Goal: Task Accomplishment & Management: Use online tool/utility

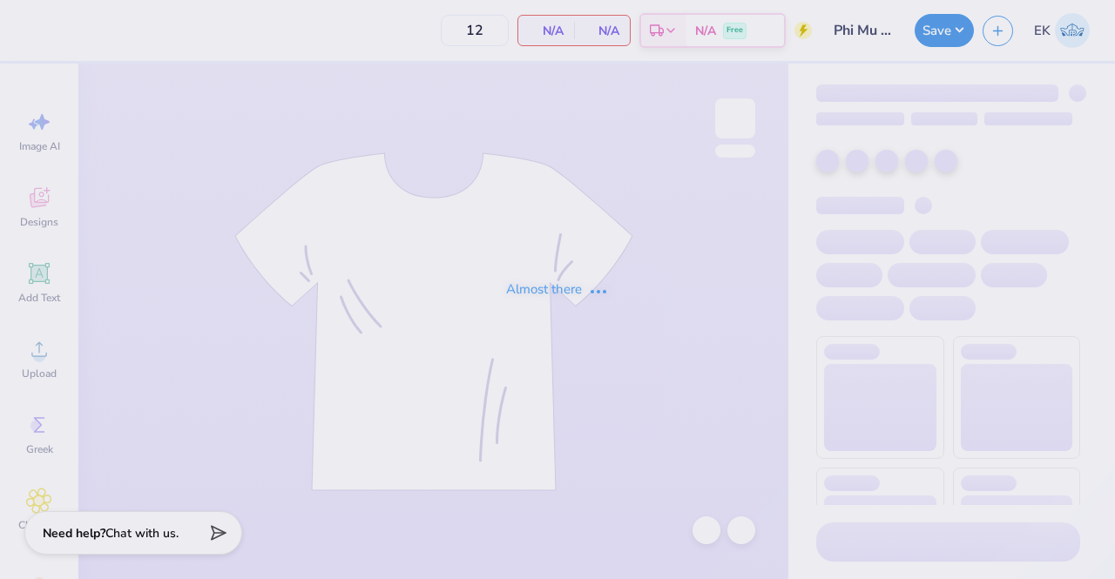
type input "Phi Mu Islanders Social 3"
type input "24"
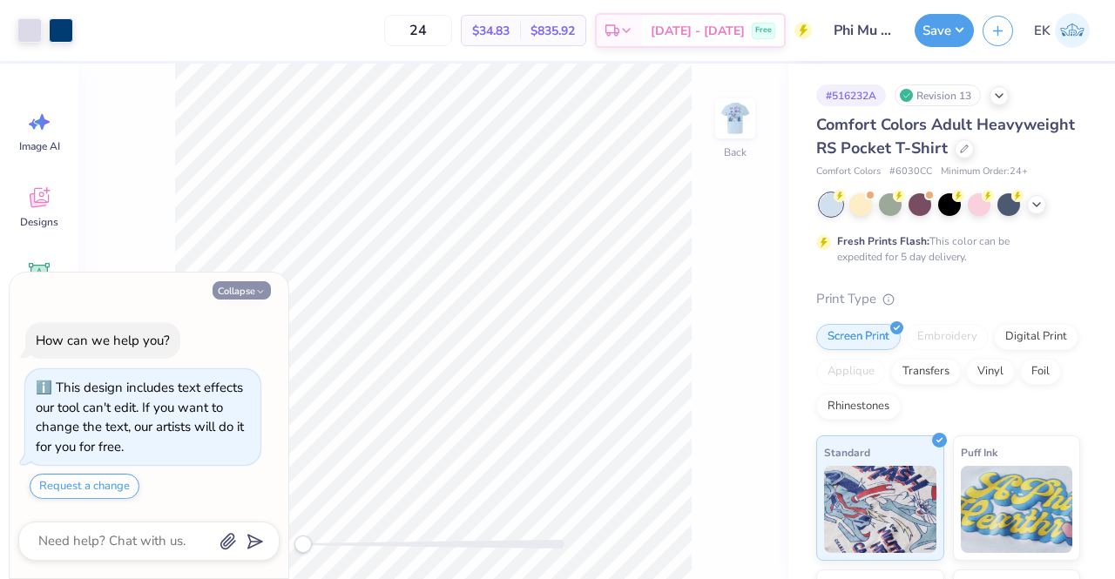
click at [255, 297] on icon "button" at bounding box center [260, 292] width 10 height 10
type textarea "x"
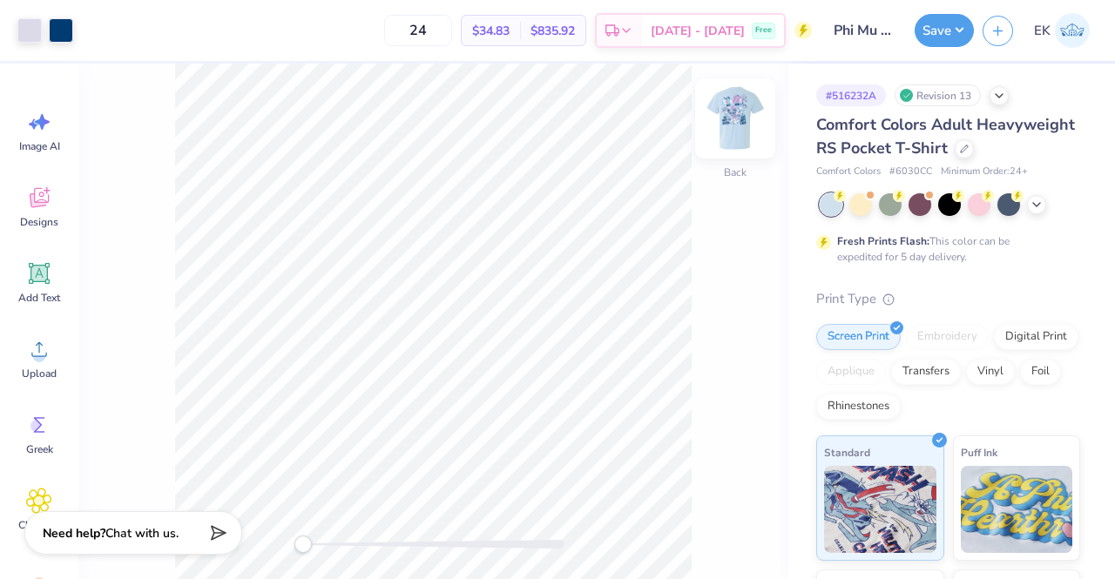
click at [733, 137] on img at bounding box center [735, 119] width 70 height 70
click at [1033, 210] on icon at bounding box center [1037, 203] width 14 height 14
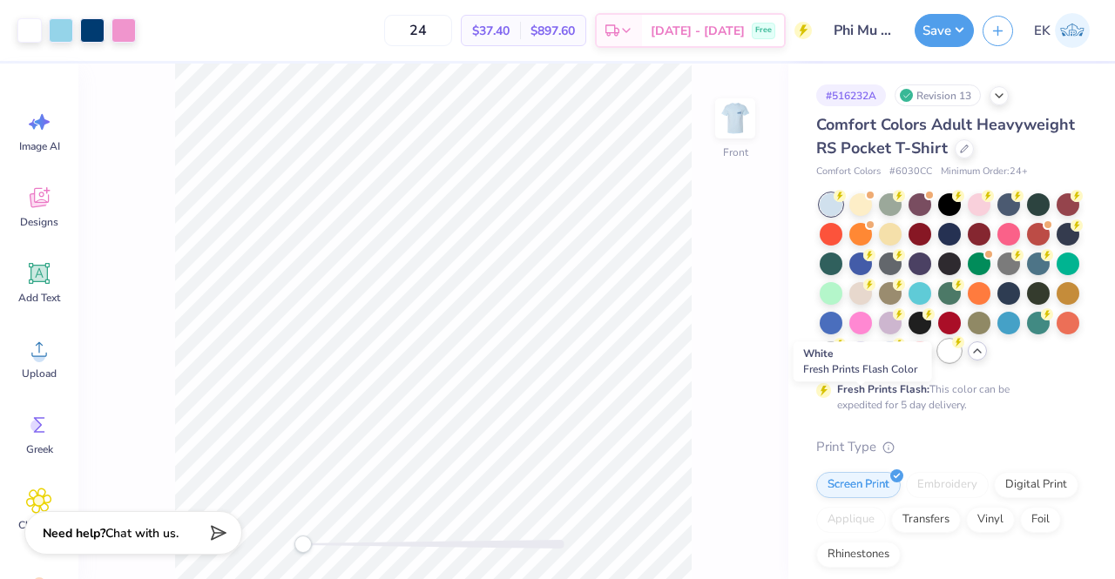
click at [938, 362] on div at bounding box center [949, 351] width 23 height 23
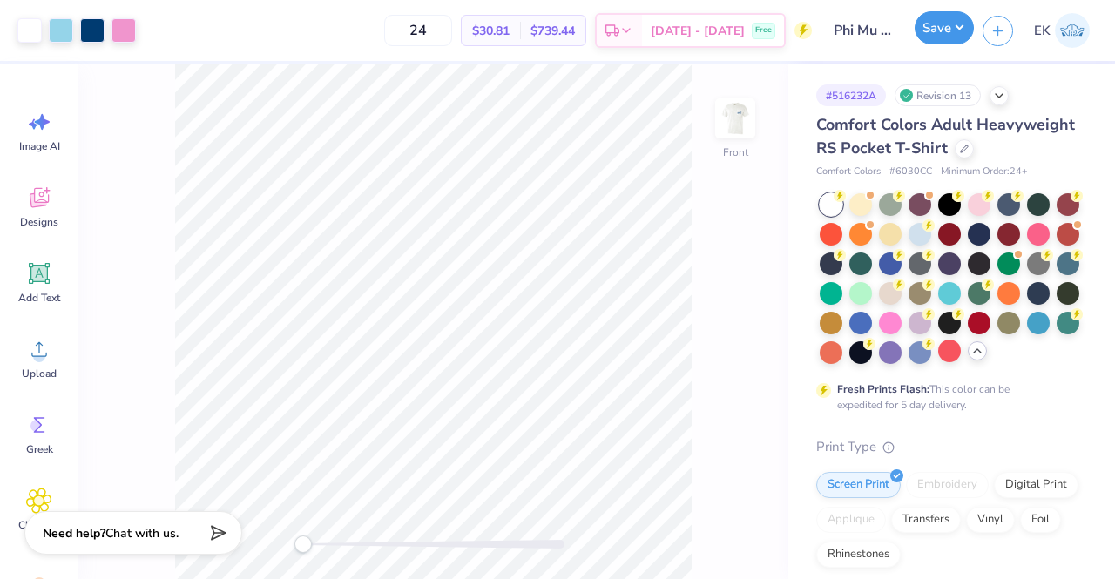
click at [948, 34] on button "Save" at bounding box center [944, 27] width 59 height 33
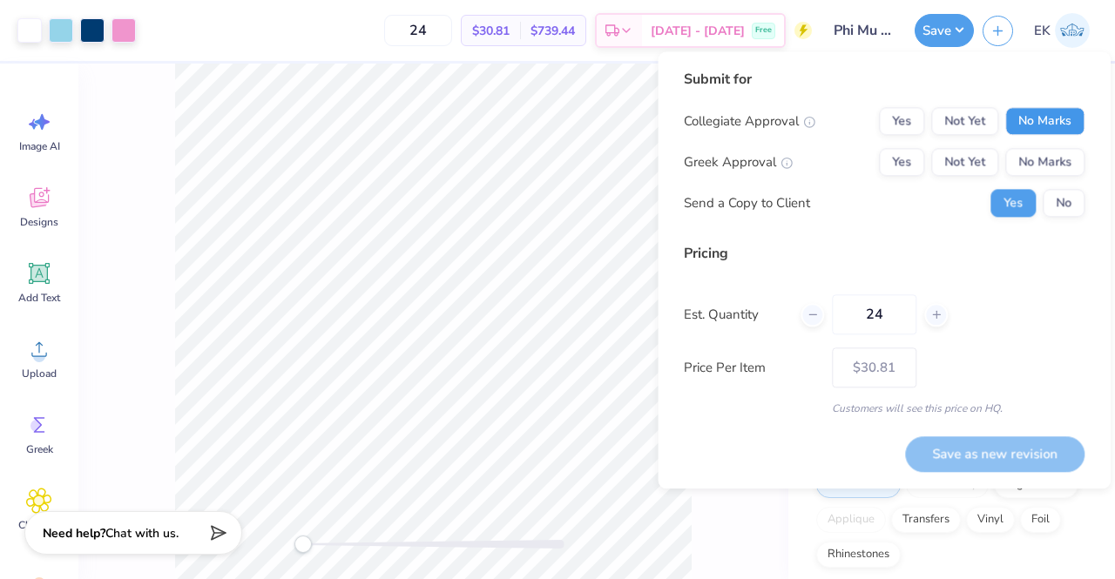
click at [1007, 116] on button "No Marks" at bounding box center [1044, 121] width 79 height 28
click at [904, 165] on button "Yes" at bounding box center [901, 162] width 45 height 28
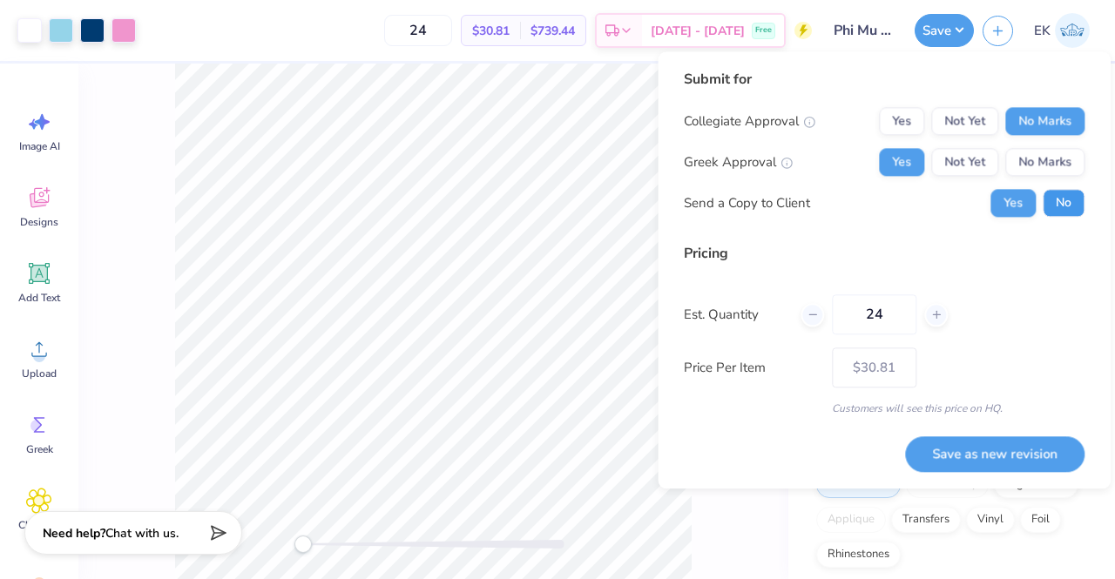
click at [1057, 191] on button "No" at bounding box center [1064, 203] width 42 height 28
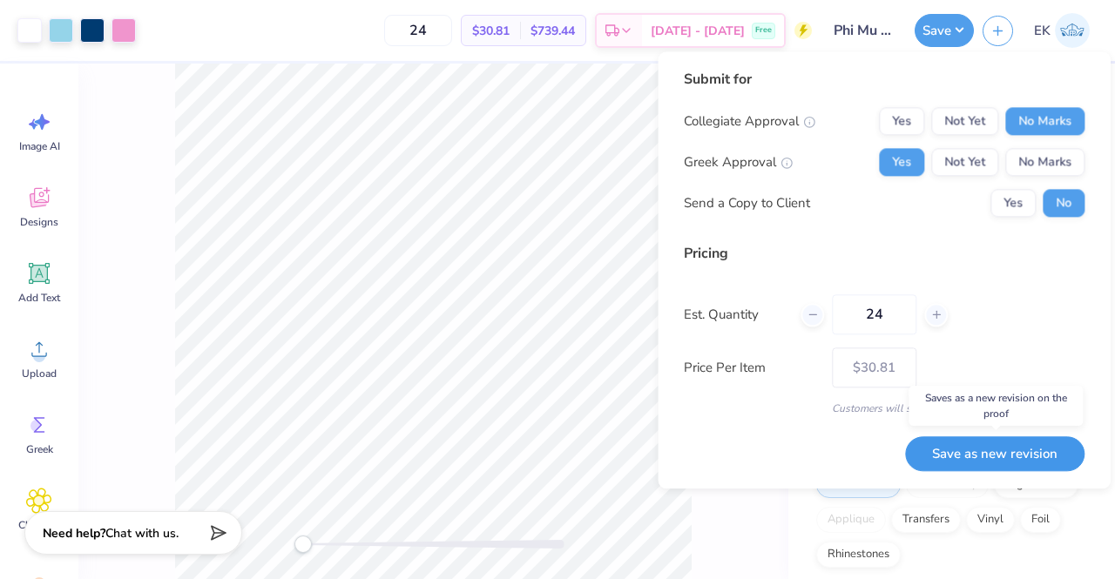
click at [1028, 449] on button "Save as new revision" at bounding box center [994, 454] width 179 height 36
type input "$30.81"
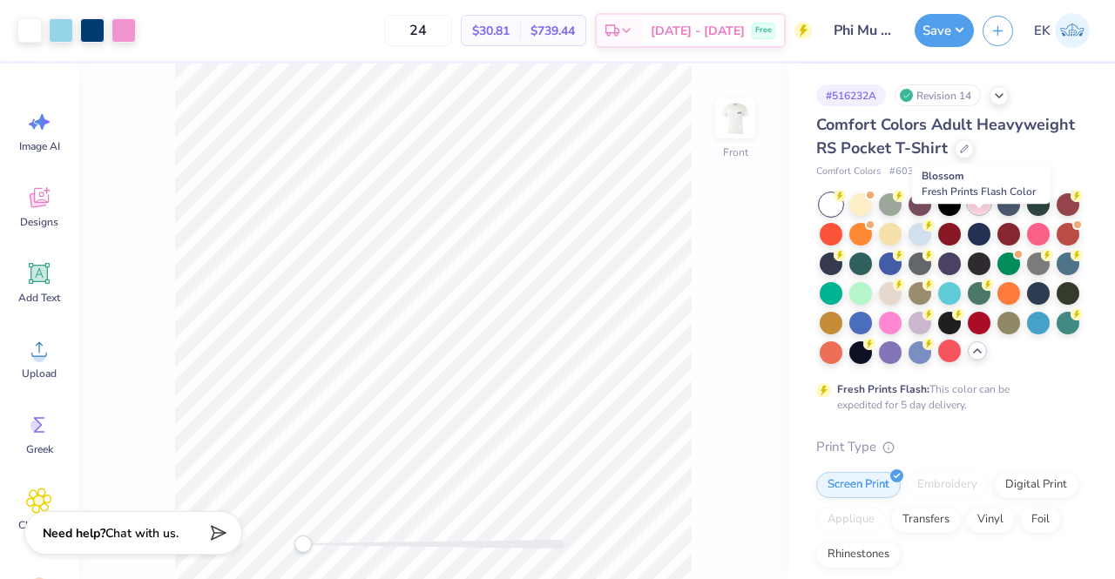
click at [988, 214] on div at bounding box center [979, 203] width 23 height 23
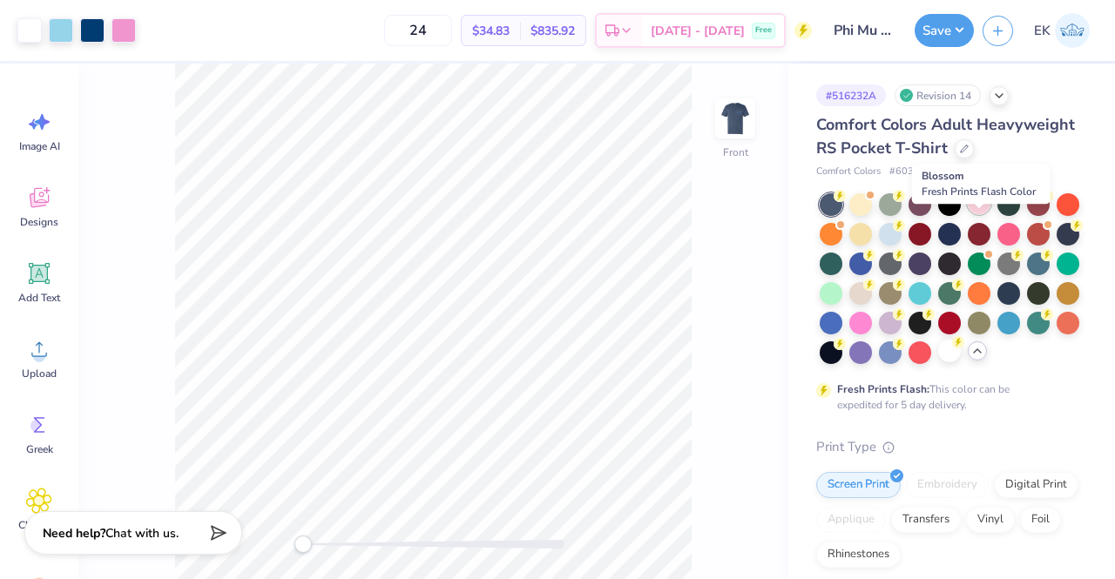
click at [979, 214] on div at bounding box center [979, 203] width 23 height 23
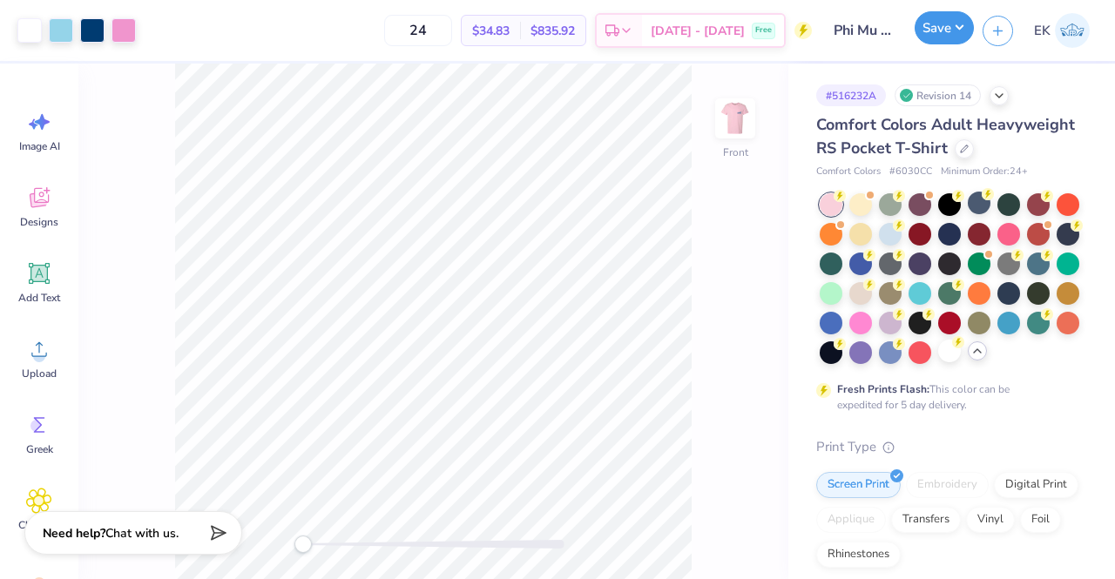
click at [955, 39] on button "Save" at bounding box center [944, 27] width 59 height 33
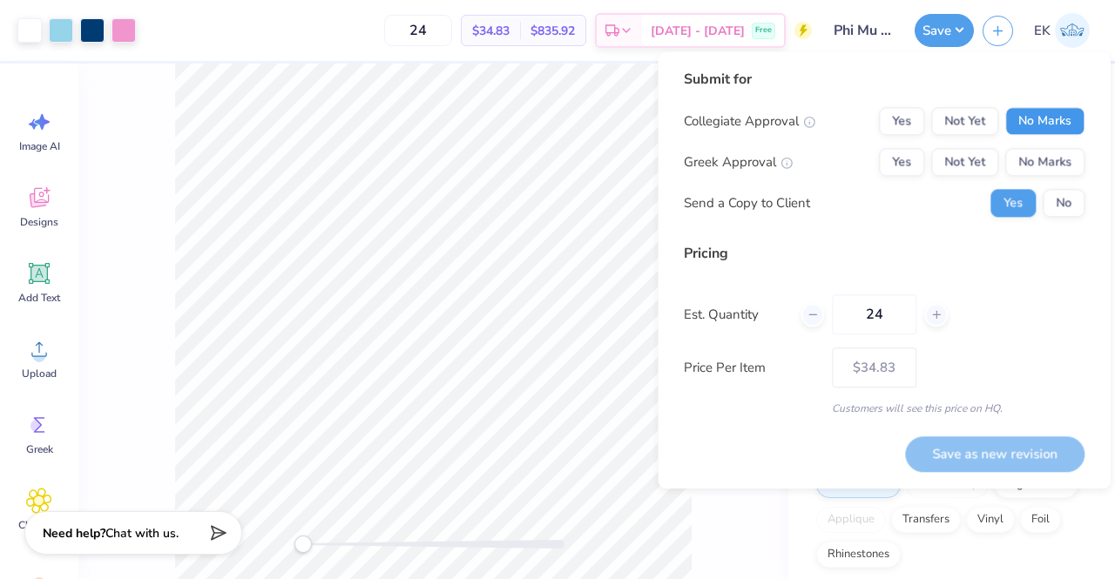
click at [1044, 121] on button "No Marks" at bounding box center [1044, 121] width 79 height 28
click at [901, 154] on button "Yes" at bounding box center [901, 162] width 45 height 28
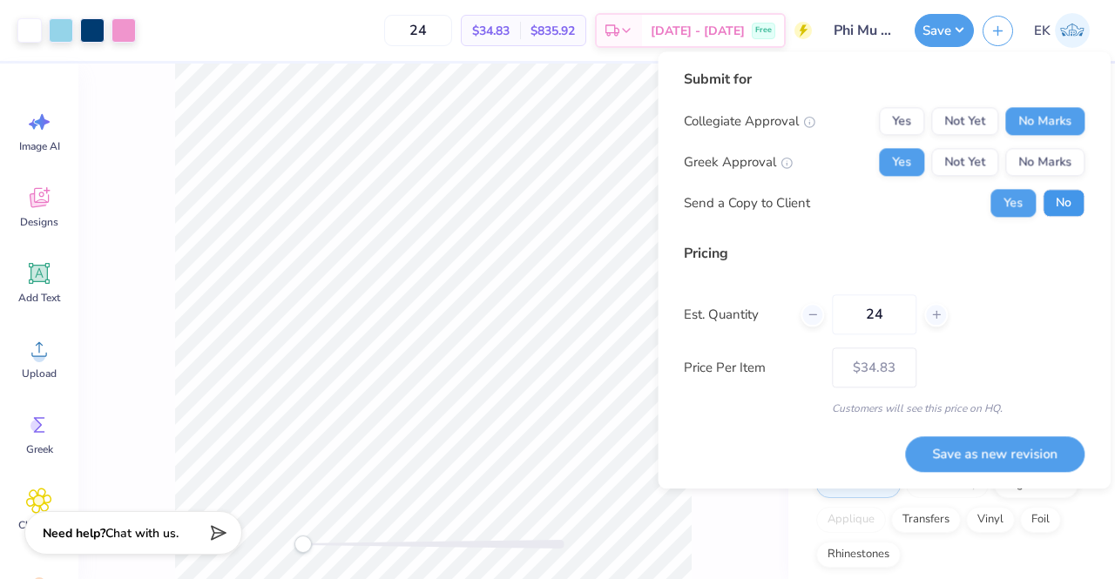
click at [1066, 199] on button "No" at bounding box center [1064, 203] width 42 height 28
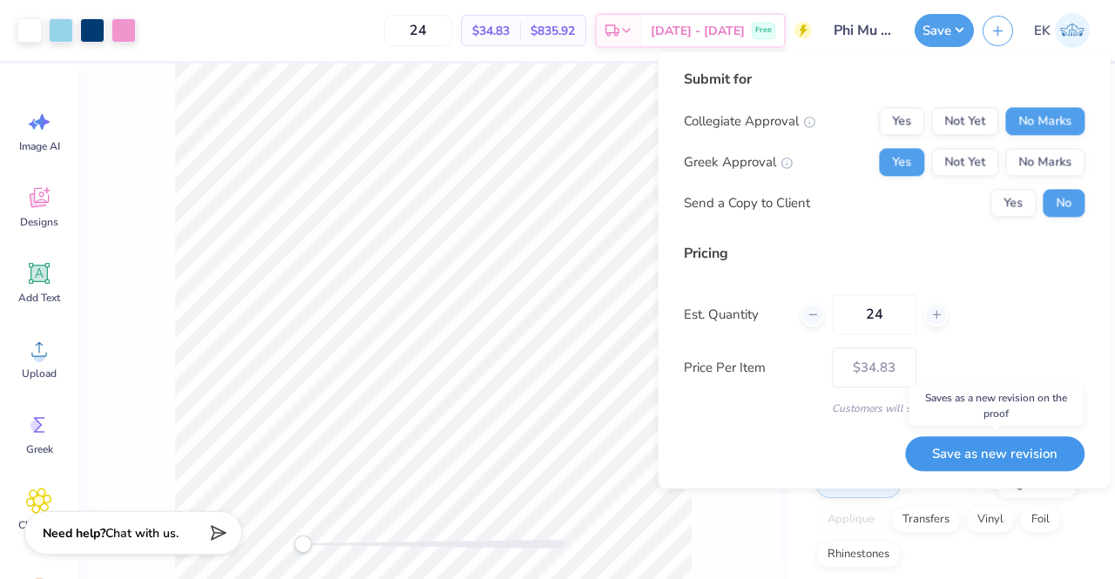
click at [1052, 447] on button "Save as new revision" at bounding box center [994, 454] width 179 height 36
type input "$34.83"
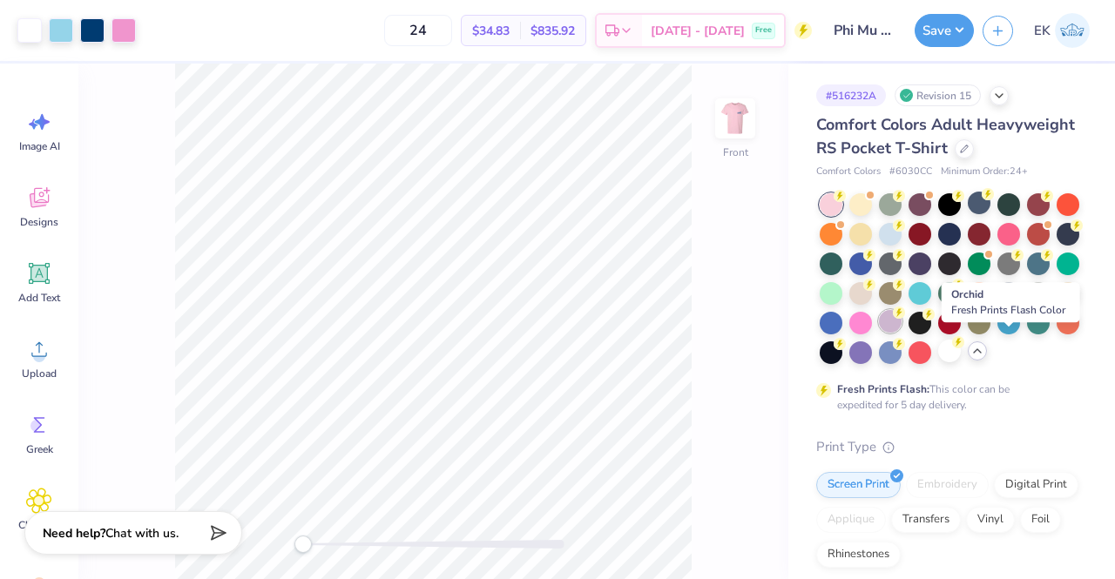
click at [902, 333] on div at bounding box center [890, 321] width 23 height 23
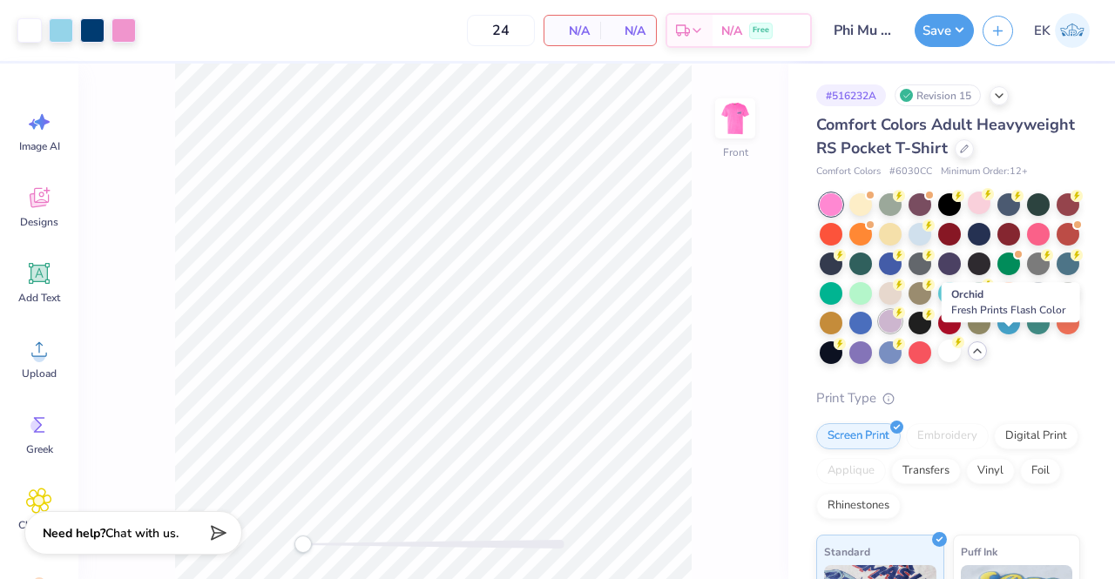
click at [902, 333] on div at bounding box center [890, 321] width 23 height 23
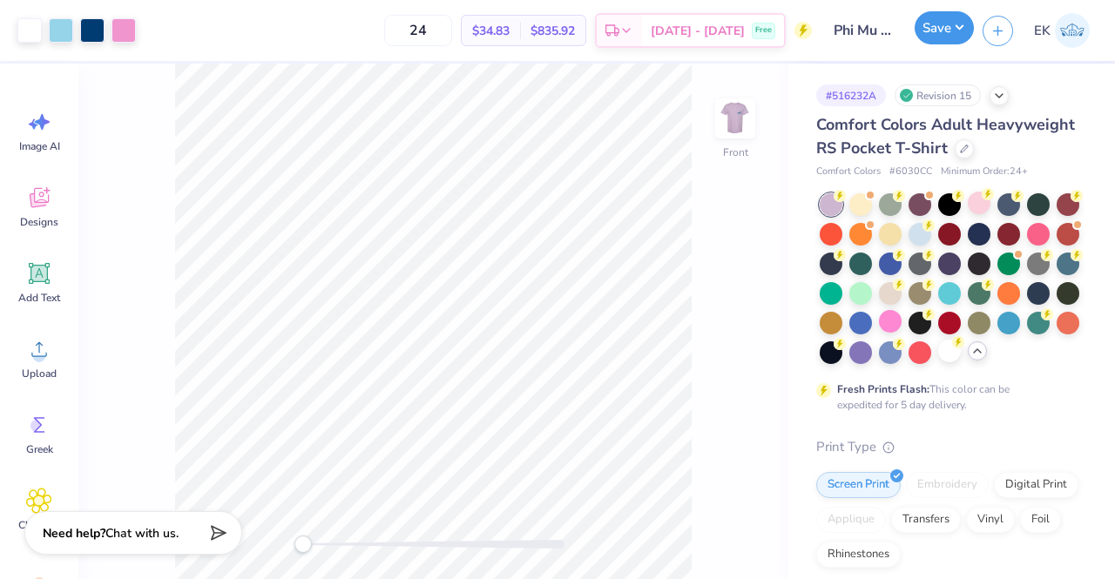
click at [954, 30] on button "Save" at bounding box center [944, 27] width 59 height 33
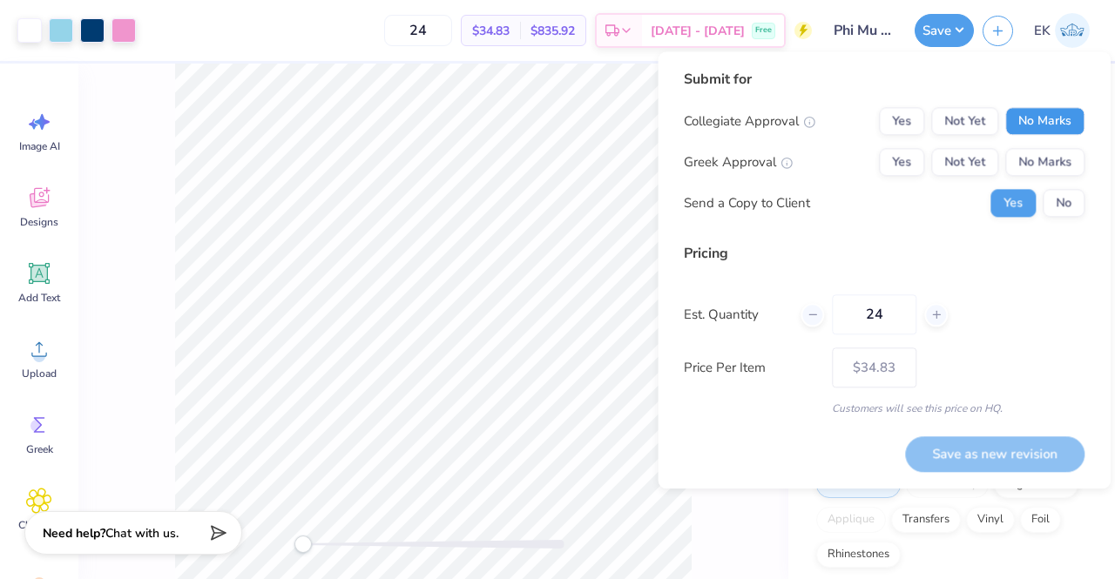
click at [1038, 119] on button "No Marks" at bounding box center [1044, 121] width 79 height 28
click at [910, 168] on button "Yes" at bounding box center [901, 162] width 45 height 28
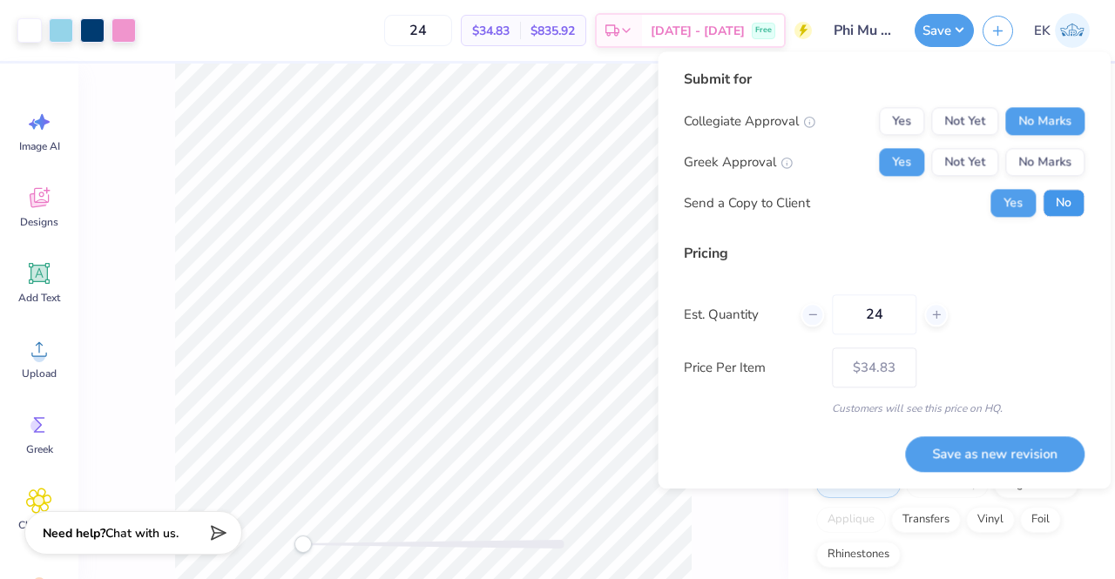
click at [1058, 196] on button "No" at bounding box center [1064, 203] width 42 height 28
click at [998, 456] on button "Save as new revision" at bounding box center [994, 454] width 179 height 36
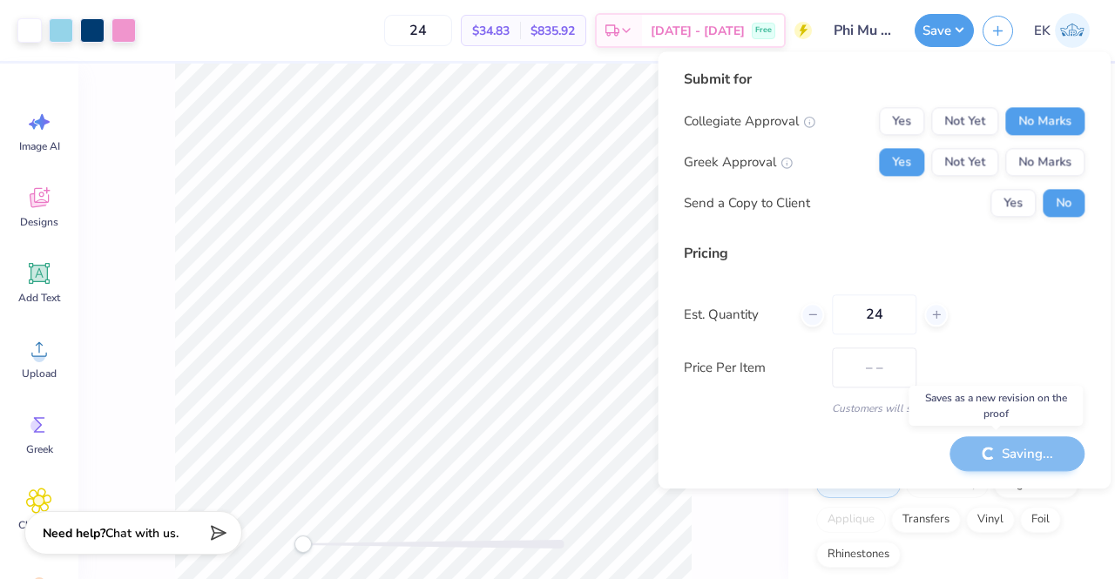
type input "$34.83"
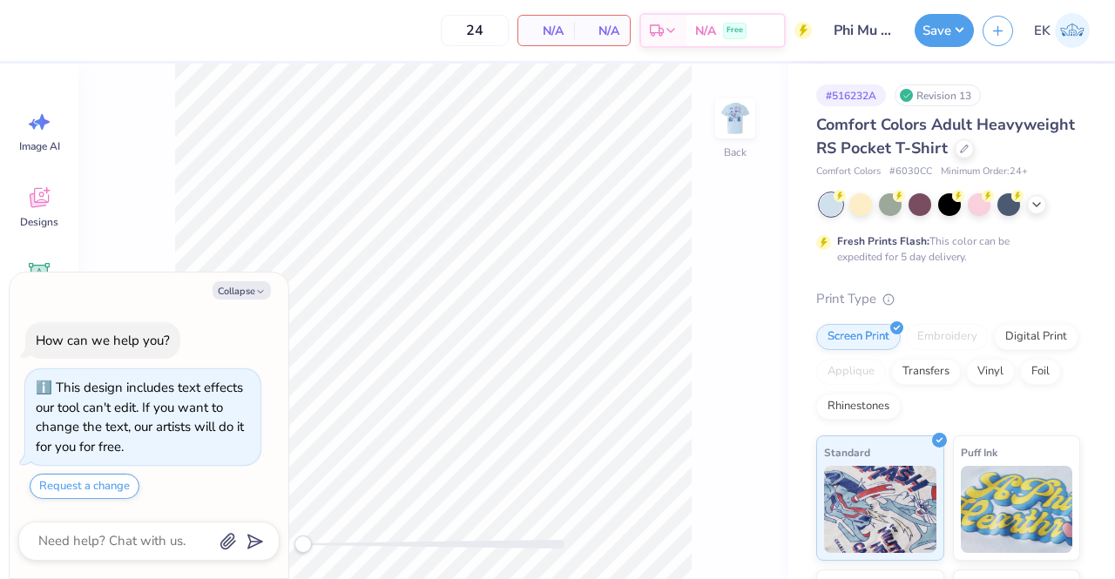
type textarea "x"
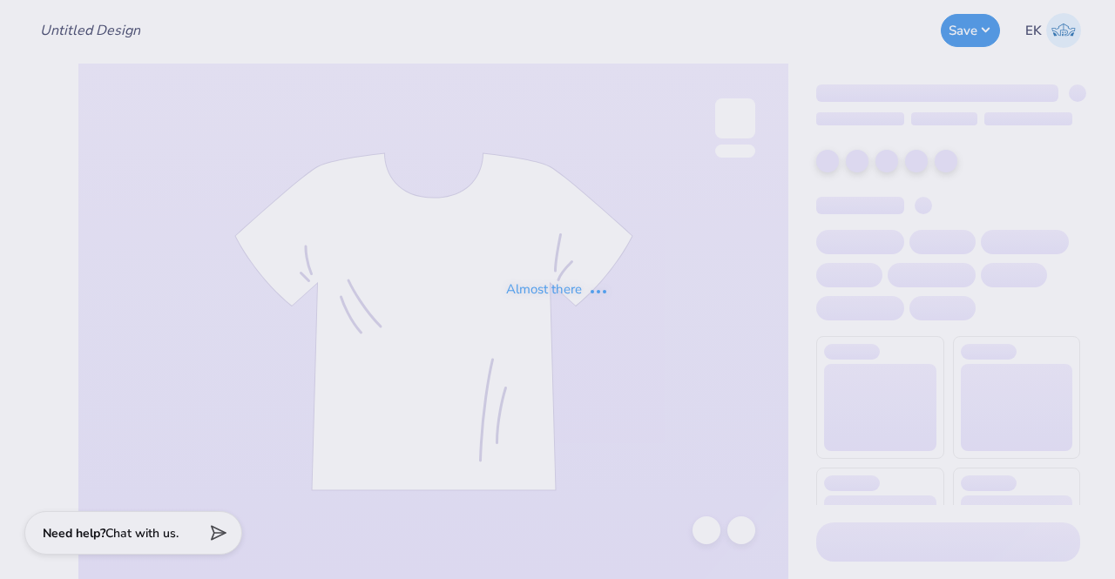
type input "Phi Mu Islanders Social 3"
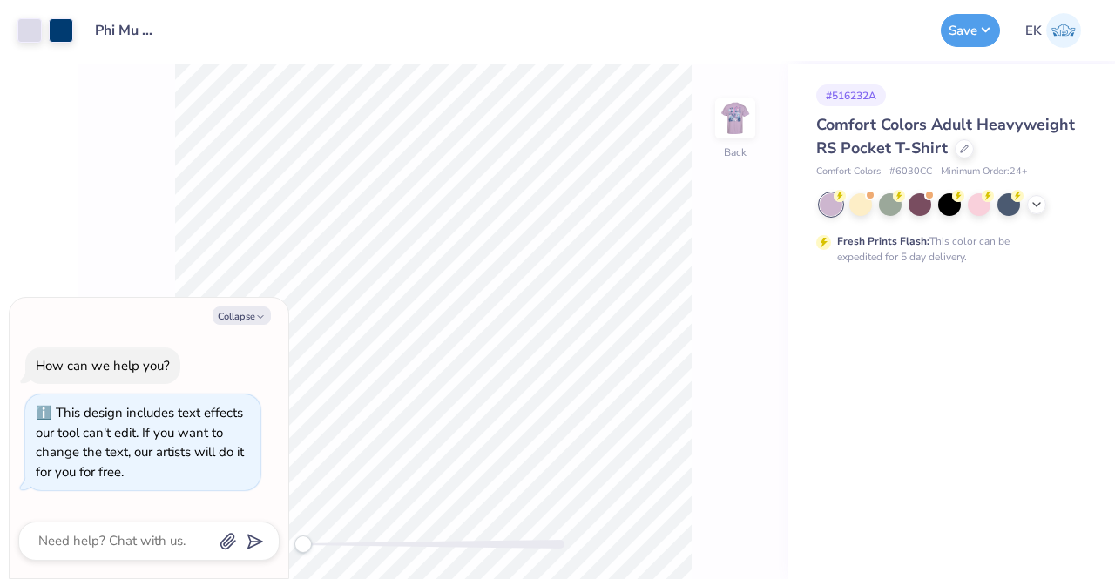
click at [248, 306] on div "Collapse How can we help you? This design includes text effects our tool can't …" at bounding box center [149, 438] width 279 height 281
click at [244, 318] on button "Collapse" at bounding box center [242, 316] width 58 height 18
type textarea "x"
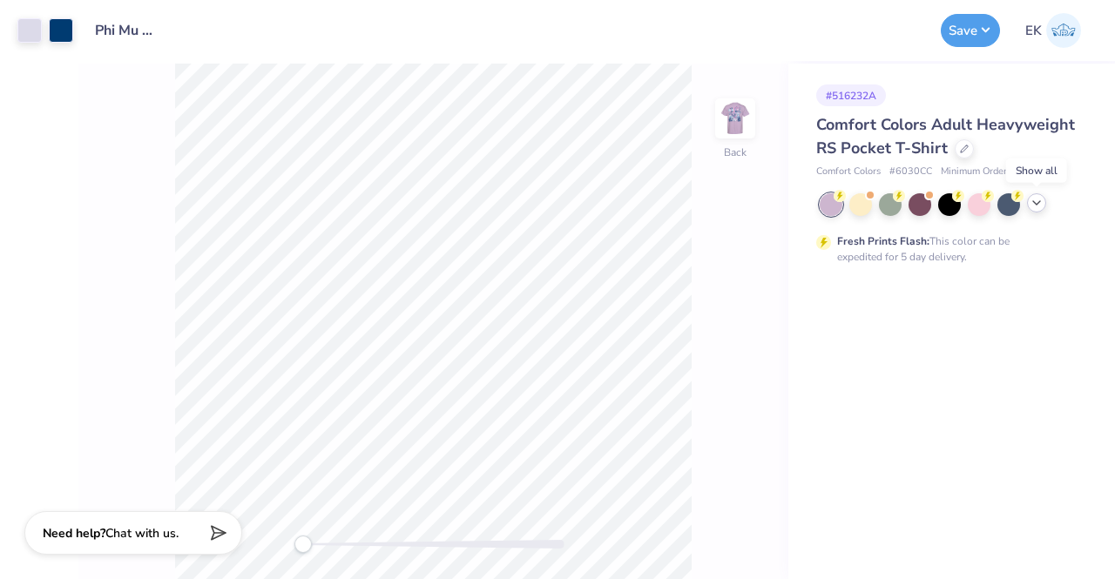
click at [1040, 208] on icon at bounding box center [1037, 203] width 14 height 14
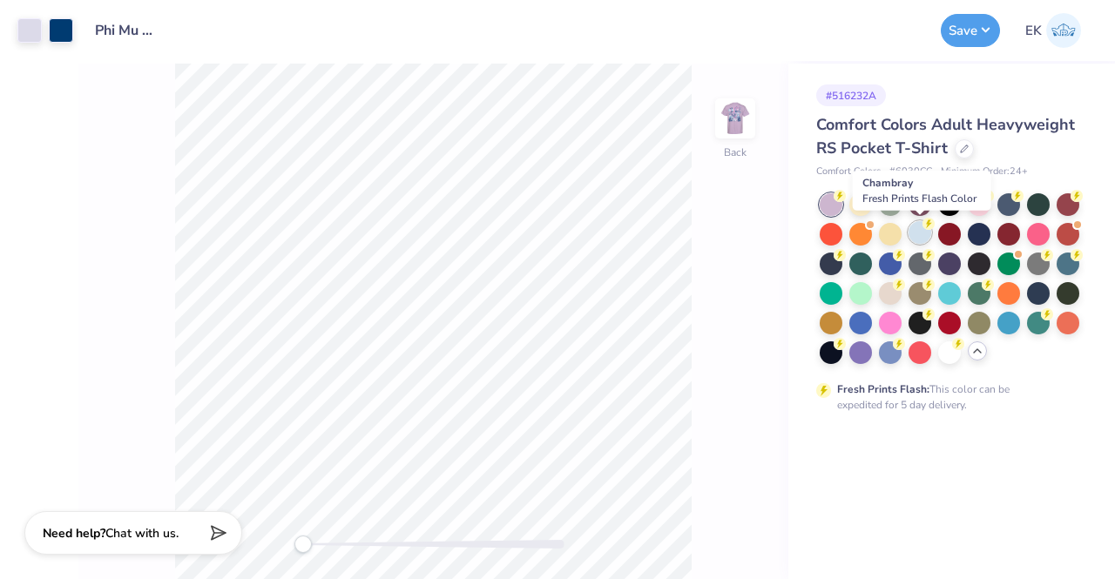
click at [922, 229] on div at bounding box center [920, 232] width 23 height 23
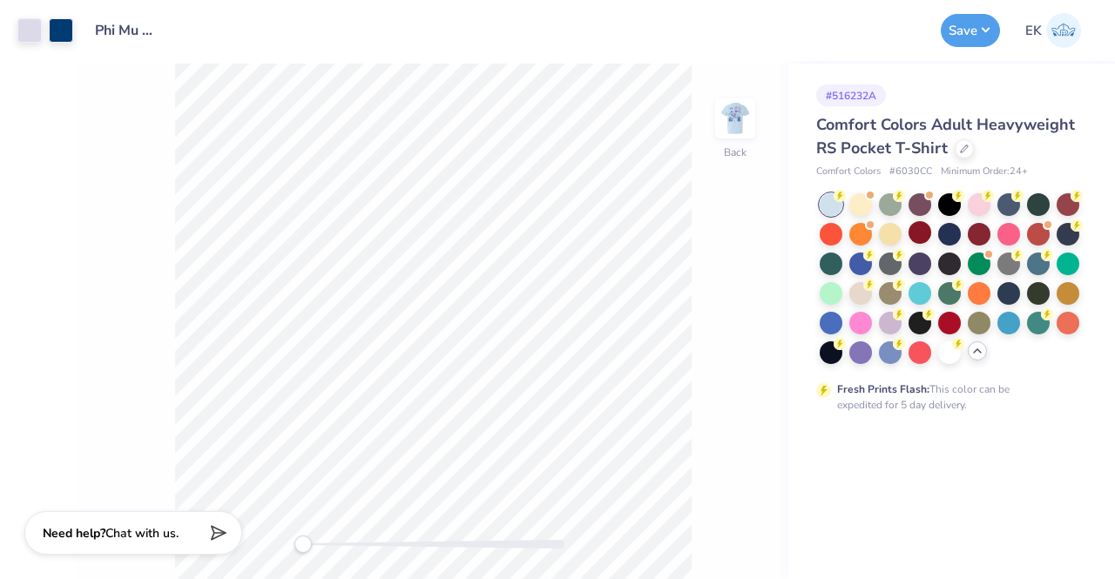
click at [926, 237] on div at bounding box center [920, 232] width 23 height 23
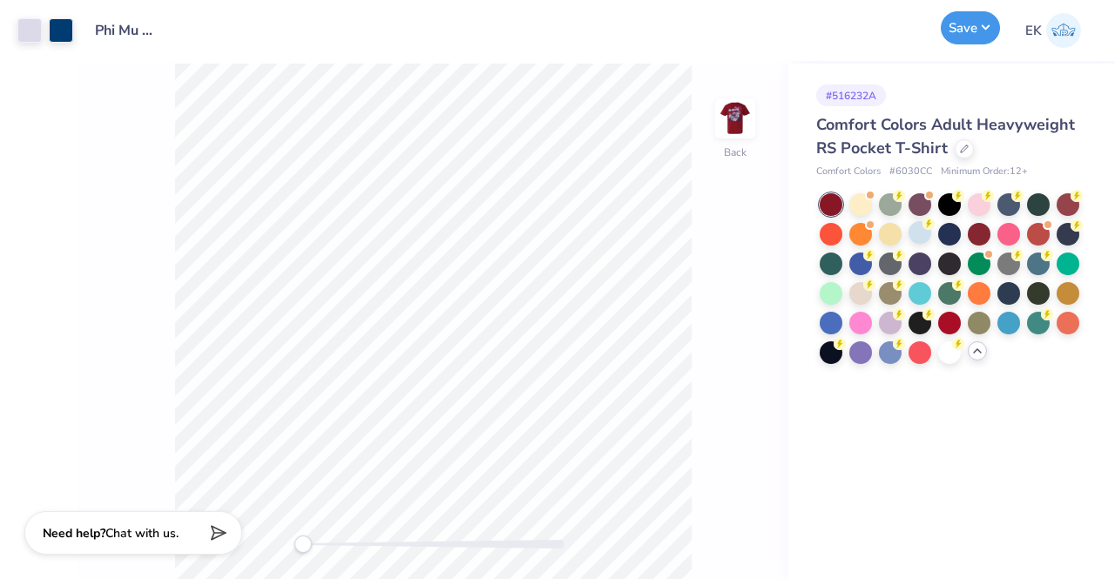
click at [953, 24] on button "Save" at bounding box center [970, 27] width 59 height 33
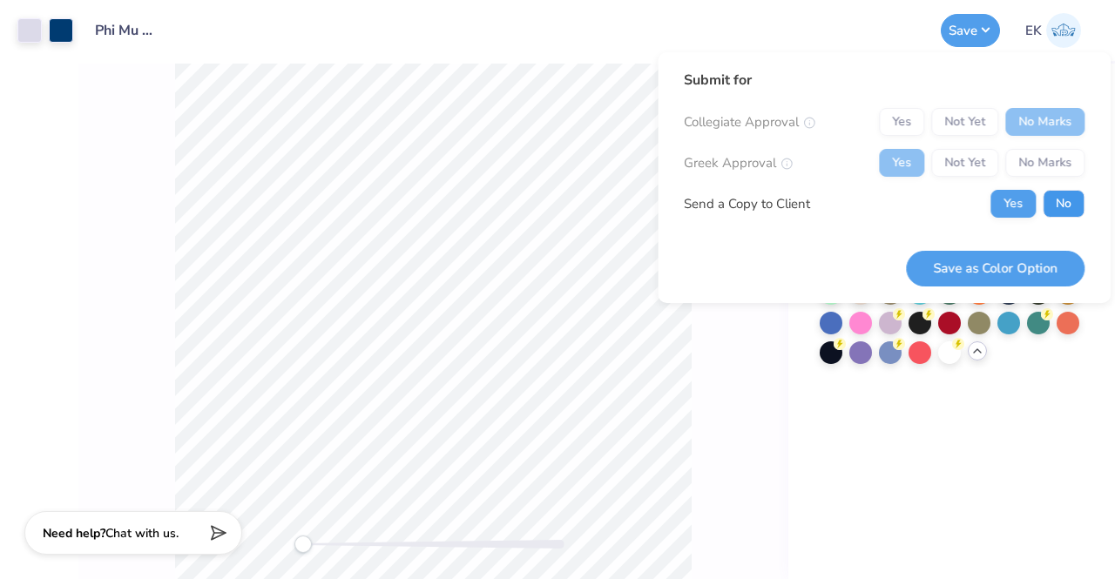
click at [1056, 206] on button "No" at bounding box center [1064, 204] width 42 height 28
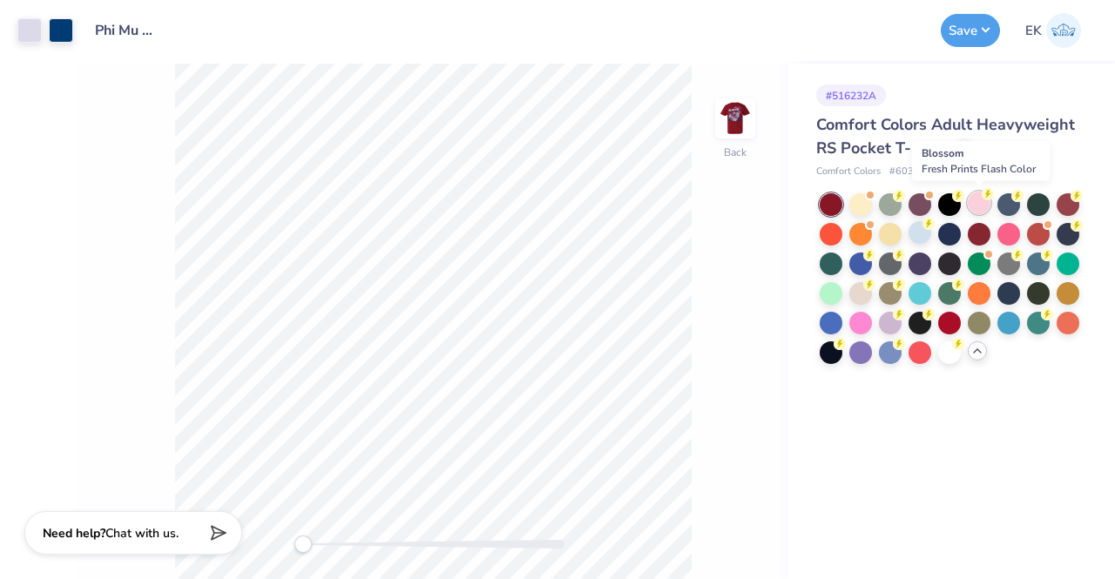
click at [982, 213] on div at bounding box center [979, 203] width 23 height 23
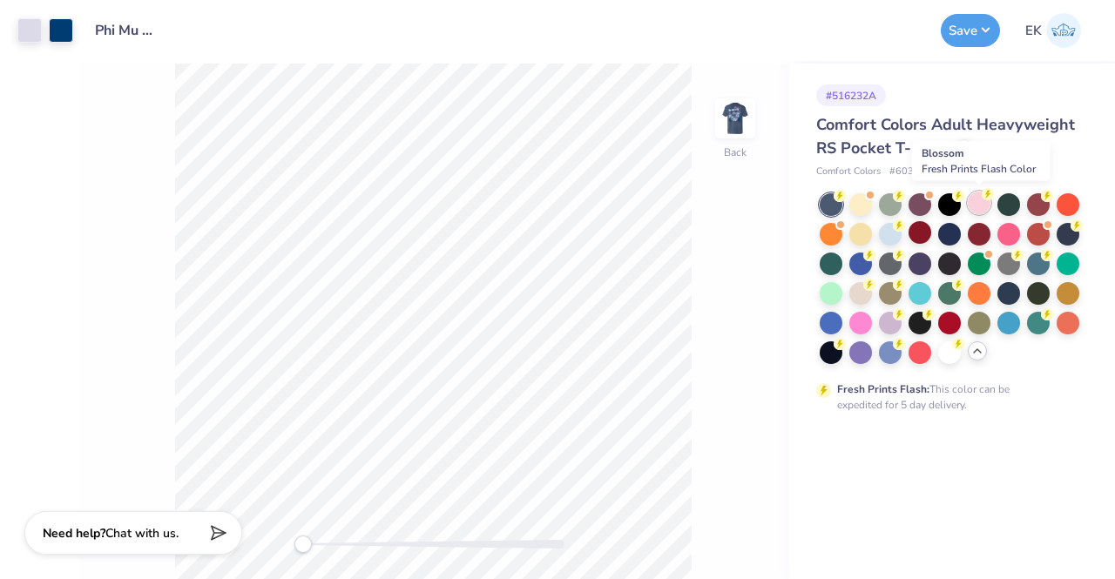
click at [976, 205] on div at bounding box center [979, 203] width 23 height 23
click at [986, 32] on button "Save" at bounding box center [970, 27] width 59 height 33
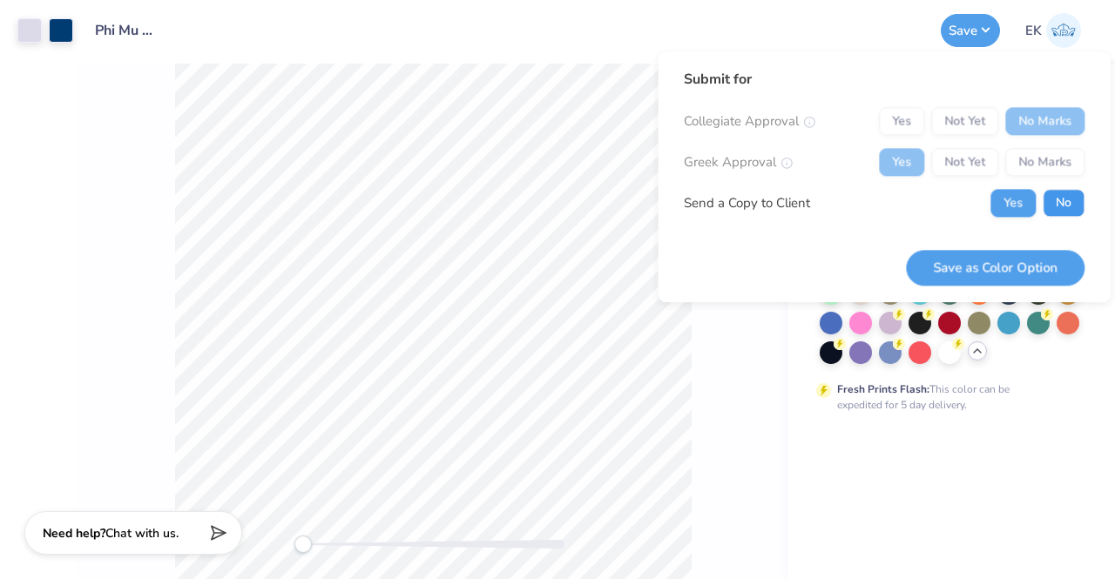
click at [1062, 215] on button "No" at bounding box center [1064, 203] width 42 height 28
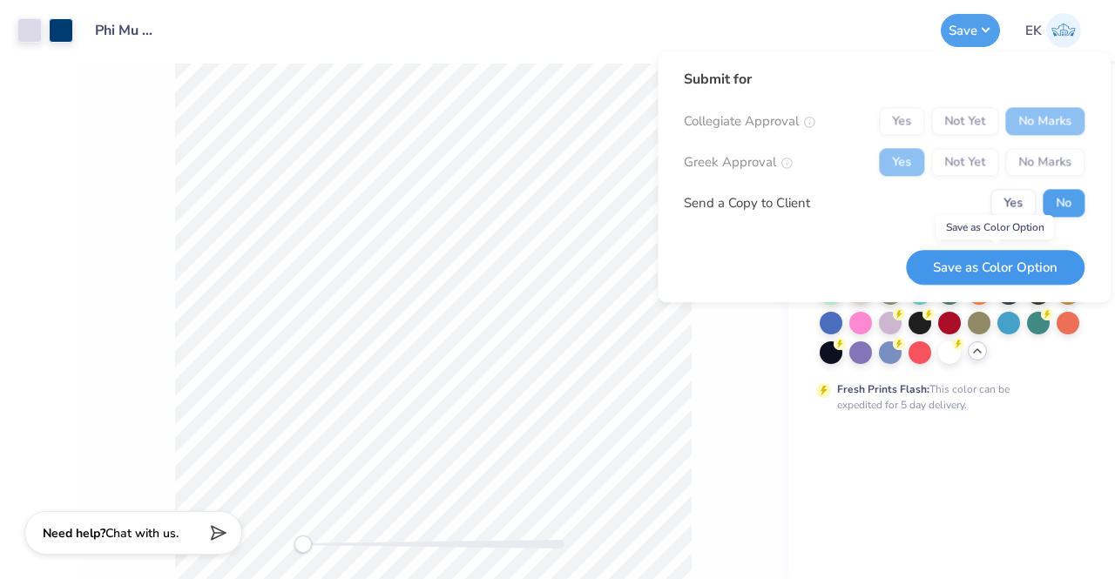
click at [1031, 275] on button "Save as Color Option" at bounding box center [995, 268] width 179 height 36
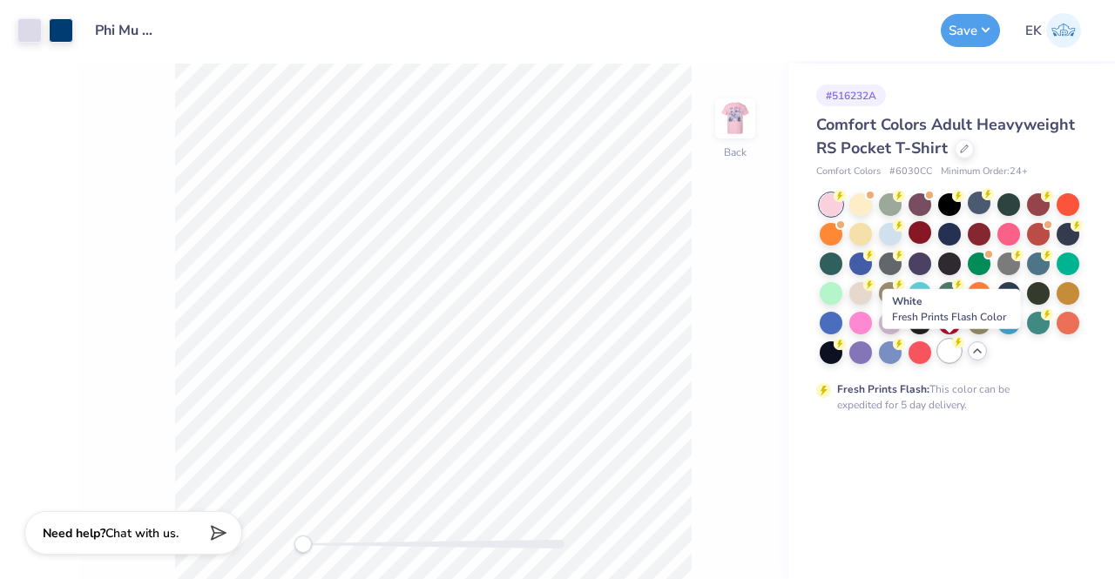
click at [955, 355] on div at bounding box center [949, 351] width 23 height 23
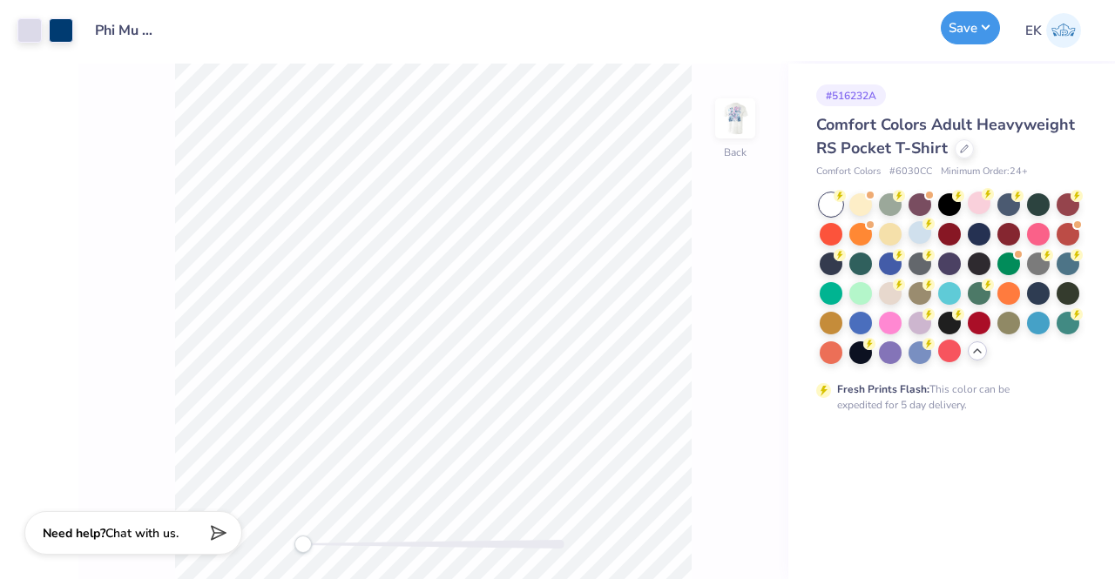
click at [994, 29] on button "Save" at bounding box center [970, 27] width 59 height 33
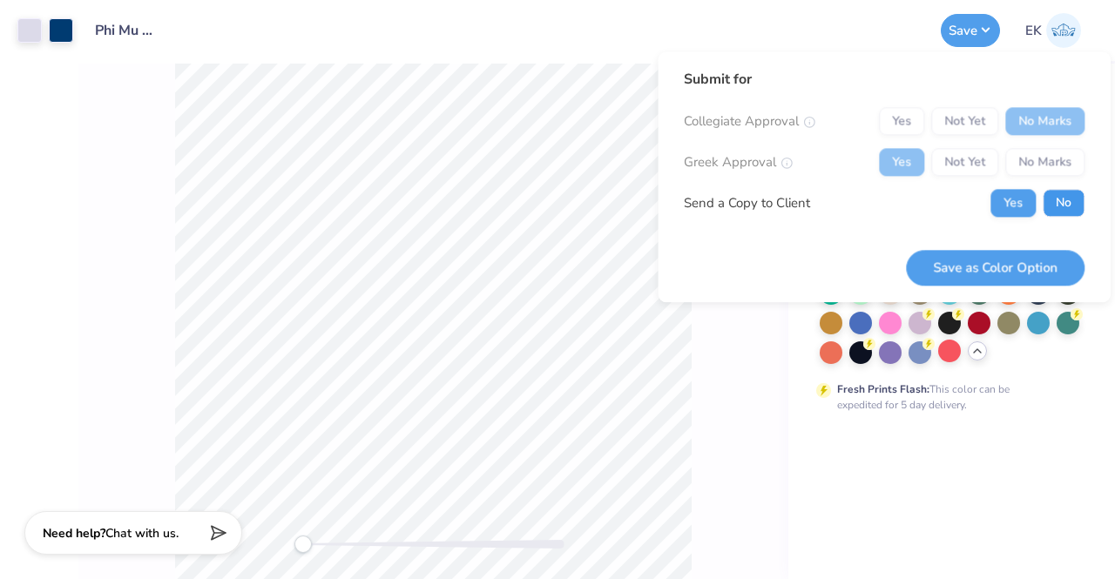
click at [1068, 210] on button "No" at bounding box center [1064, 203] width 42 height 28
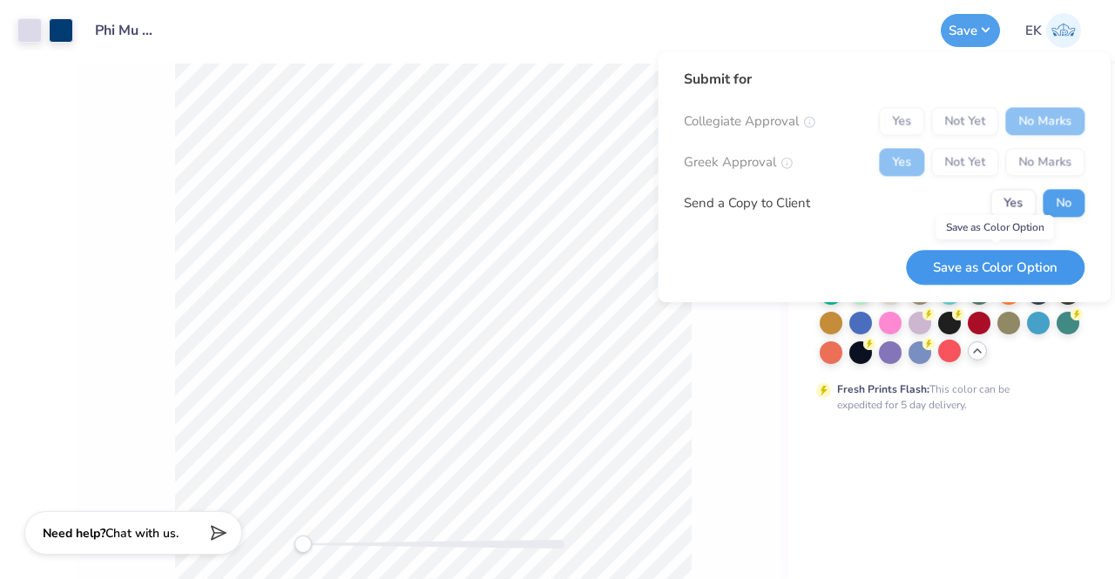
click at [1044, 274] on button "Save as Color Option" at bounding box center [995, 268] width 179 height 36
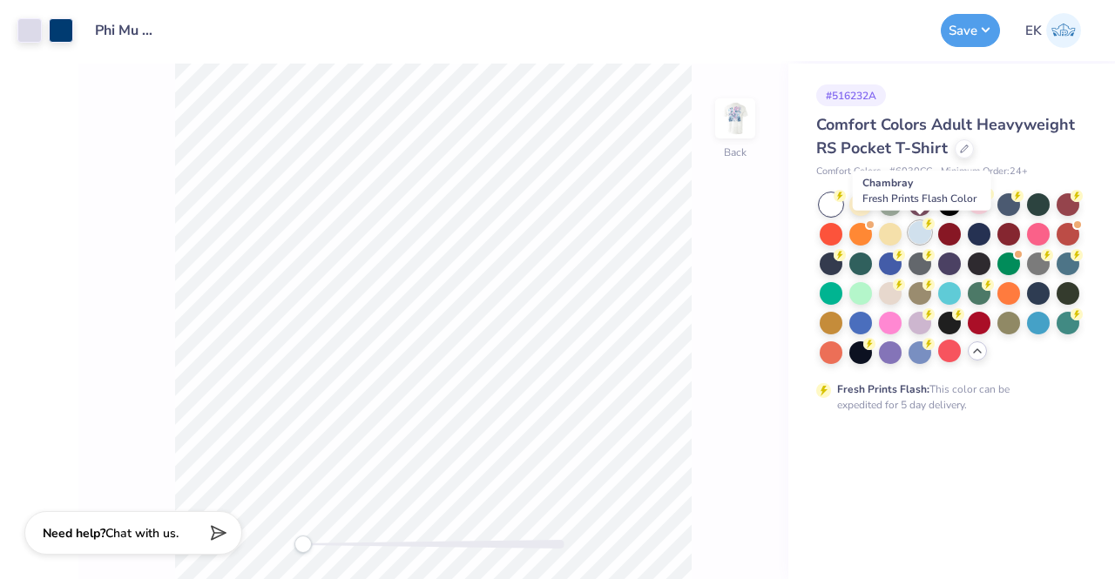
click at [919, 231] on div at bounding box center [920, 232] width 23 height 23
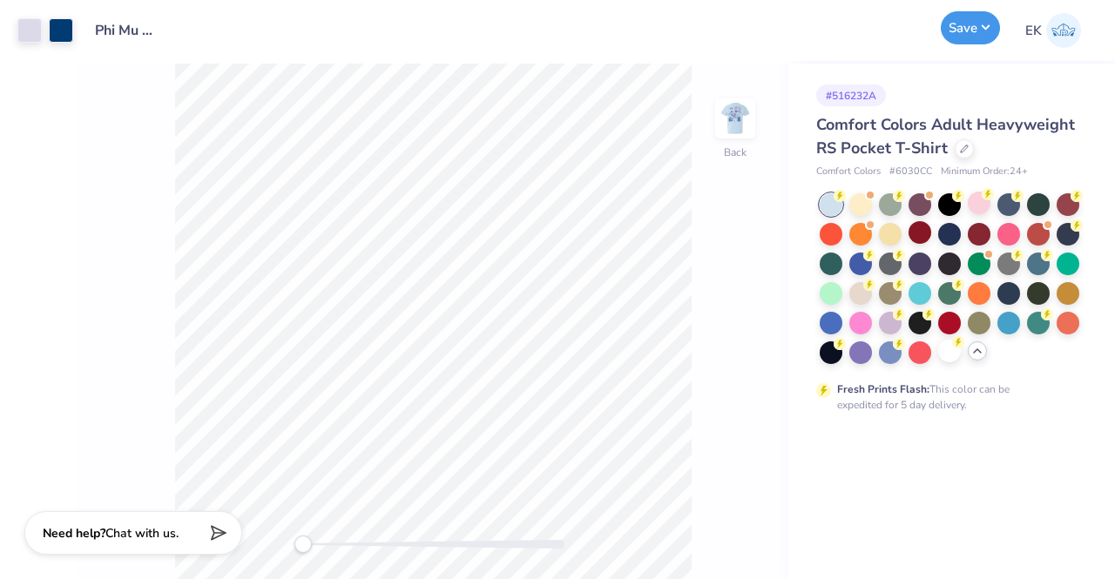
click at [974, 37] on button "Save" at bounding box center [970, 27] width 59 height 33
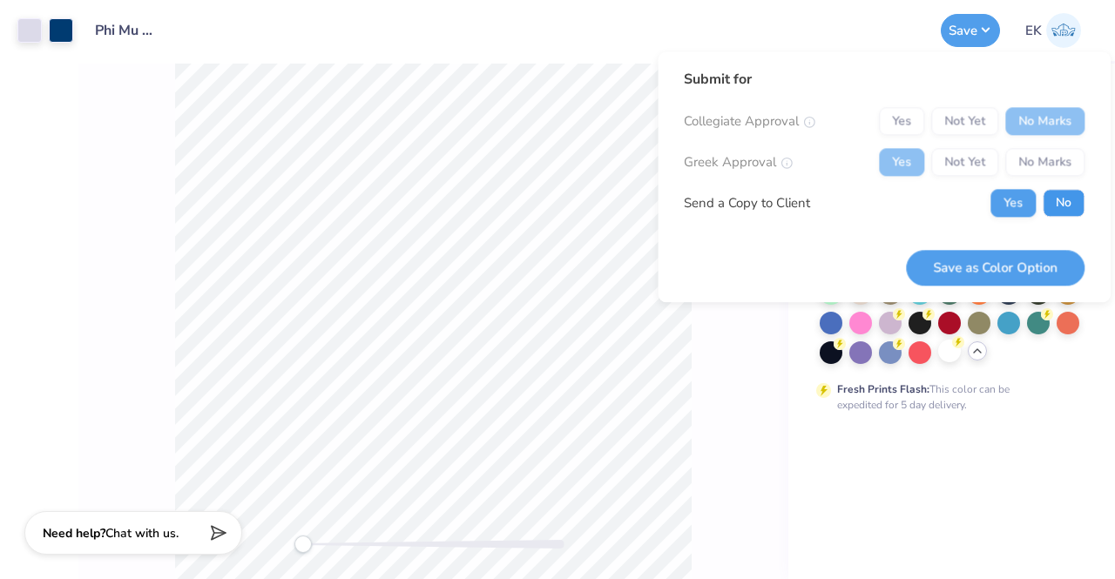
click at [1055, 212] on button "No" at bounding box center [1064, 203] width 42 height 28
click at [1017, 260] on button "Save as Color Option" at bounding box center [995, 268] width 179 height 36
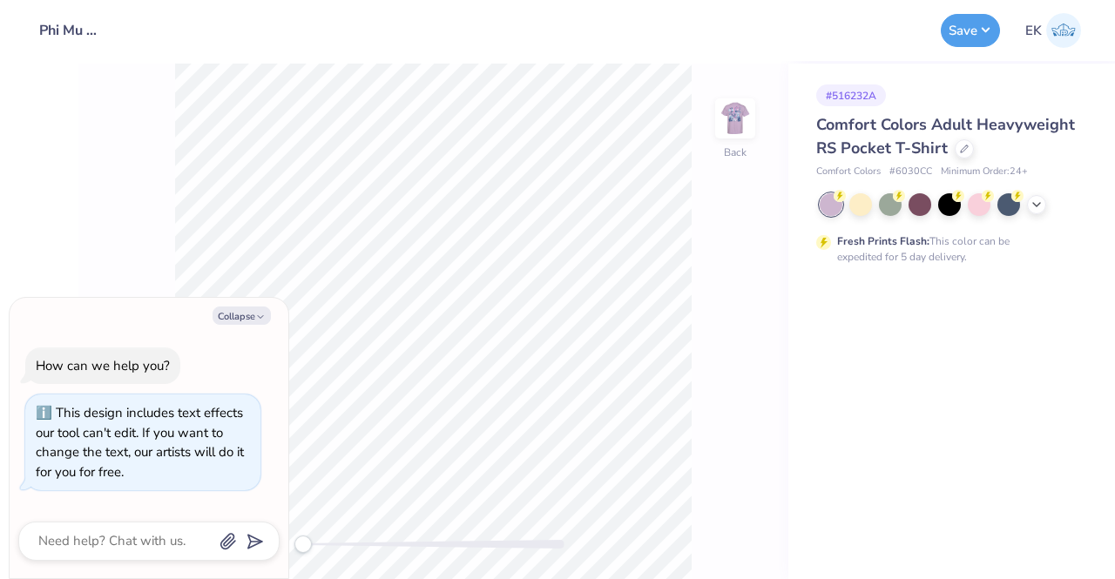
type textarea "x"
